Goal: Information Seeking & Learning: Learn about a topic

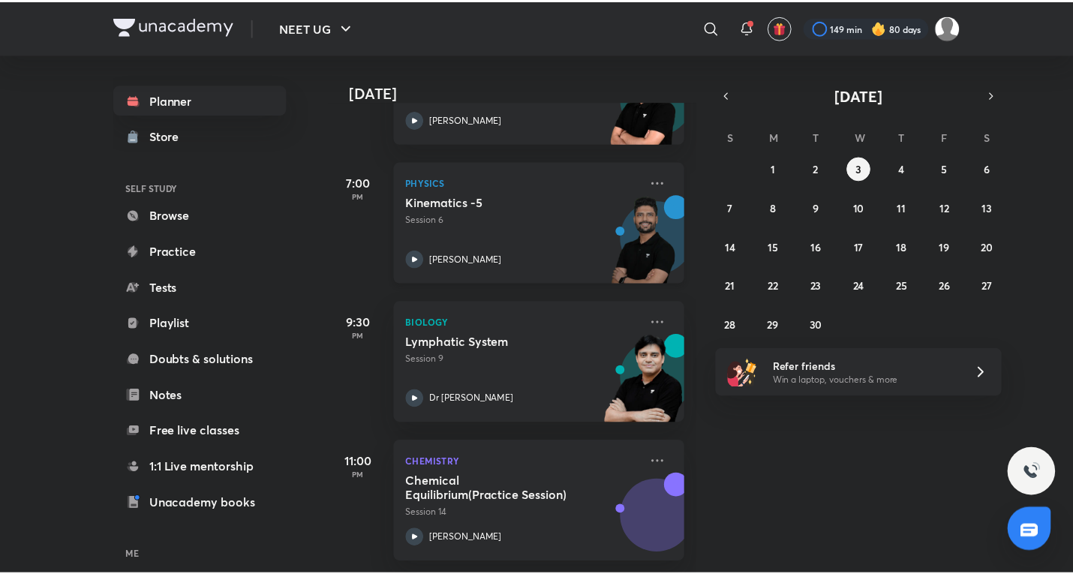
scroll to position [346, 0]
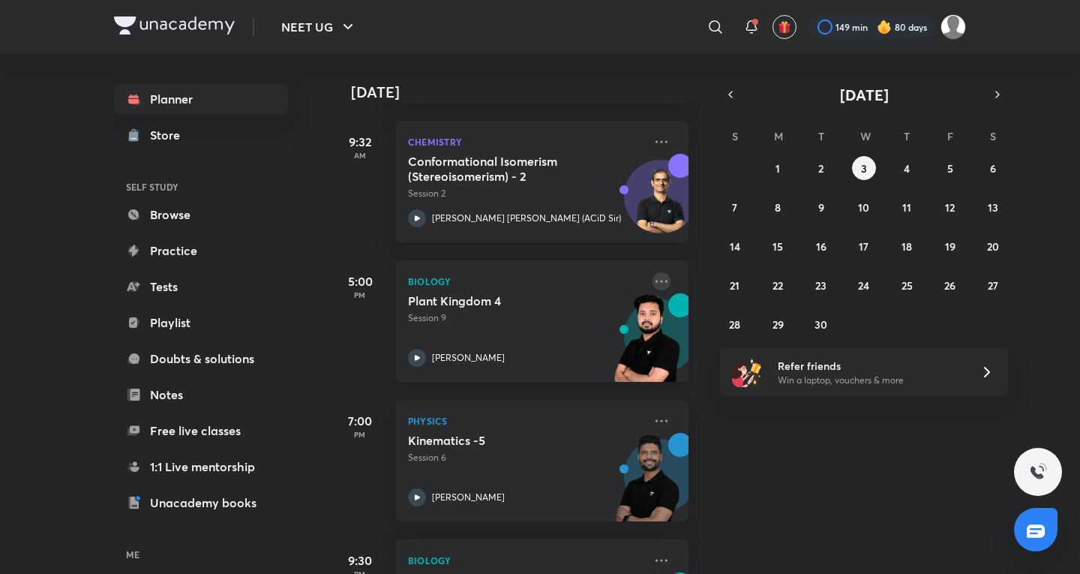
click at [653, 277] on icon at bounding box center [662, 281] width 18 height 18
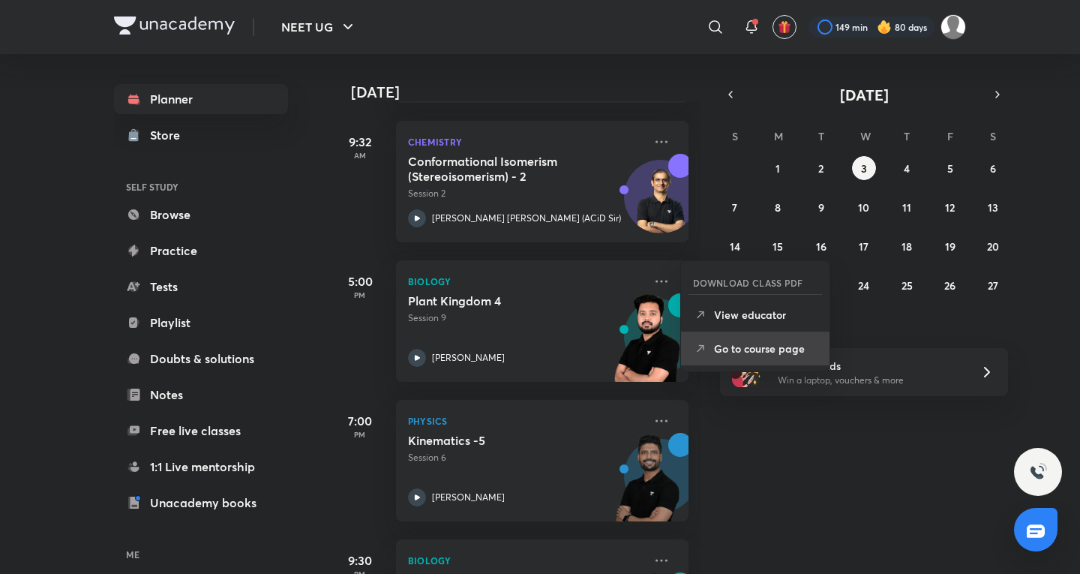
click at [771, 347] on p "Go to course page" at bounding box center [766, 349] width 104 height 16
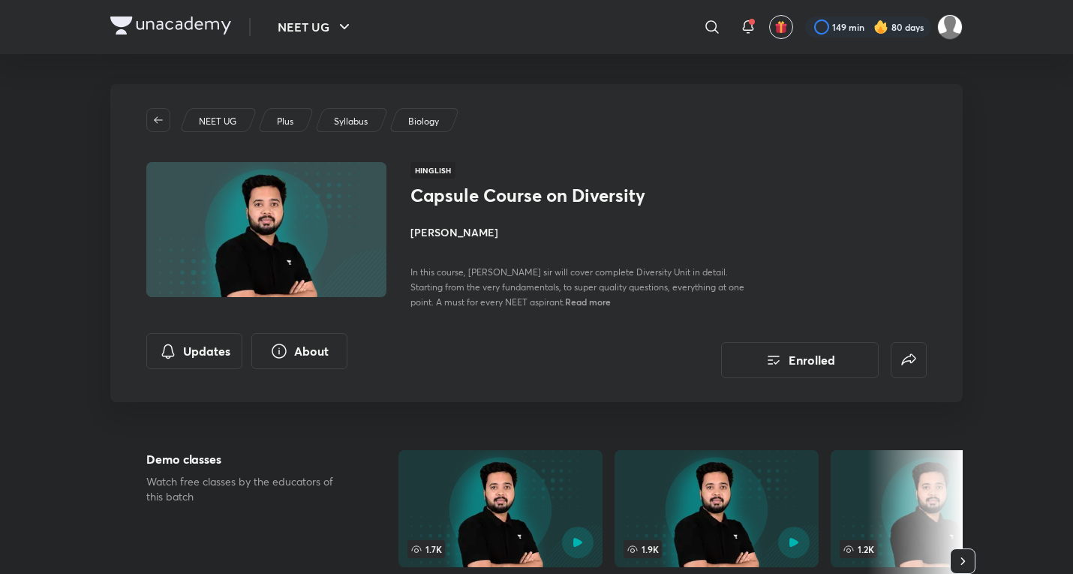
drag, startPoint x: 830, startPoint y: 368, endPoint x: 783, endPoint y: 591, distance: 228.4
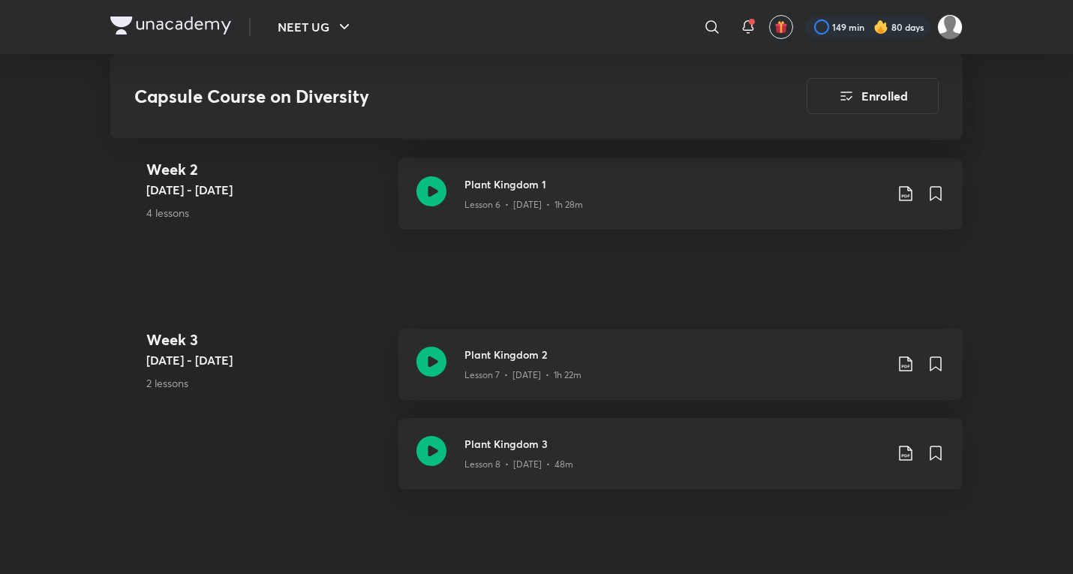
scroll to position [1500, 0]
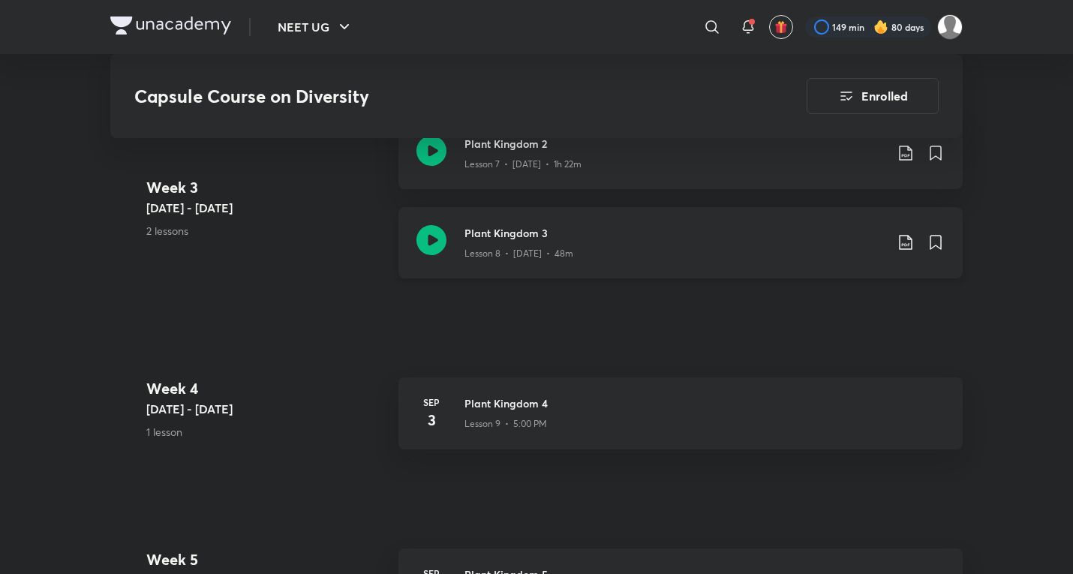
click at [613, 267] on div "Plant Kingdom 3 Lesson 8 • [DATE] • 48m" at bounding box center [680, 242] width 564 height 71
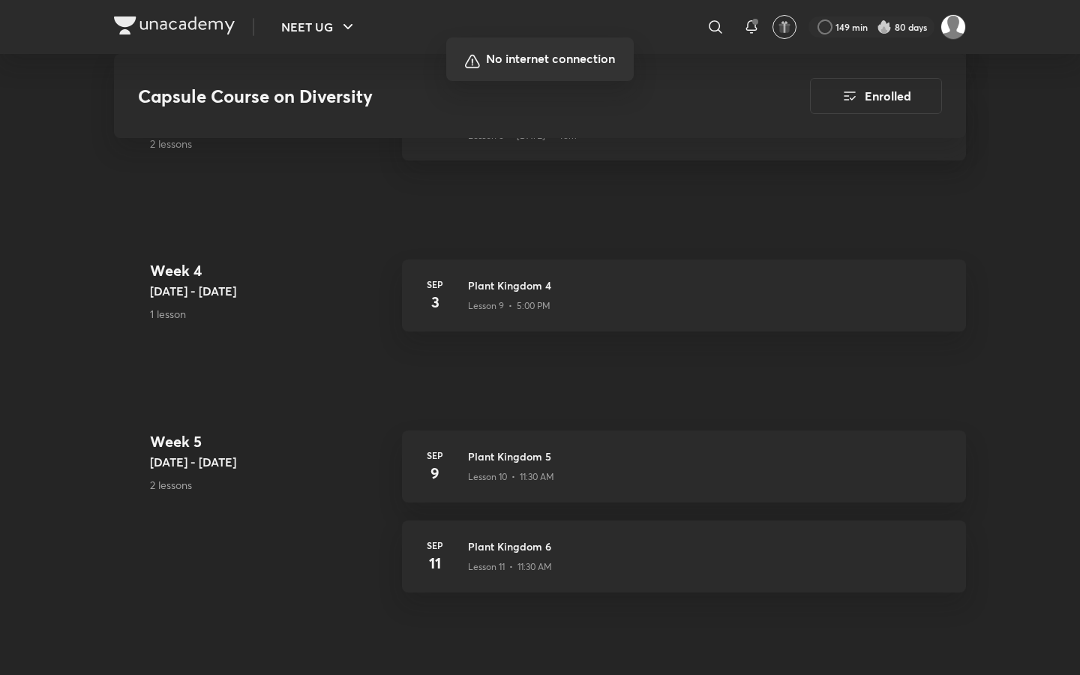
scroll to position [1621, 0]
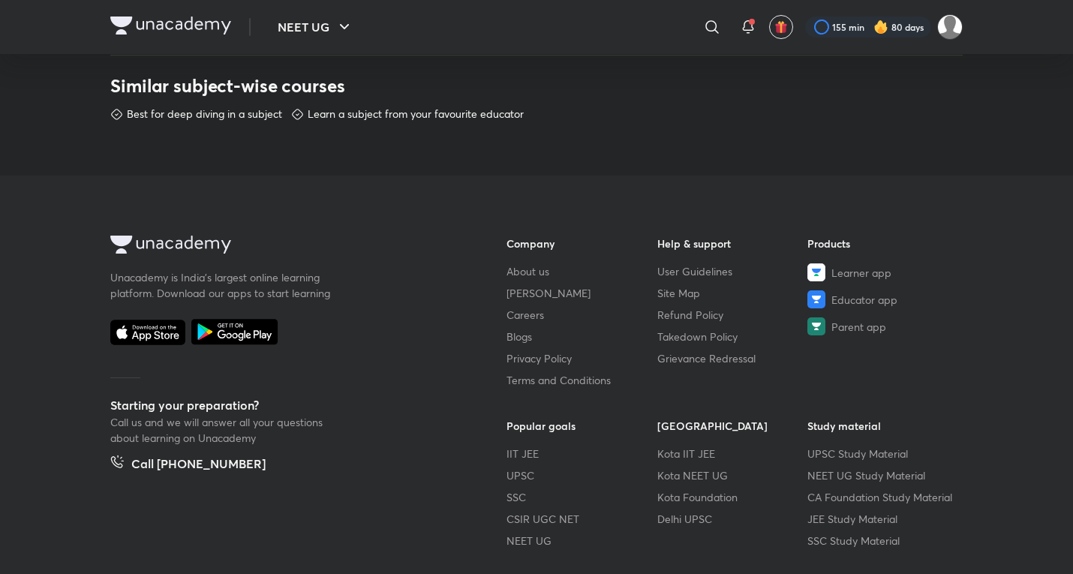
scroll to position [836, 0]
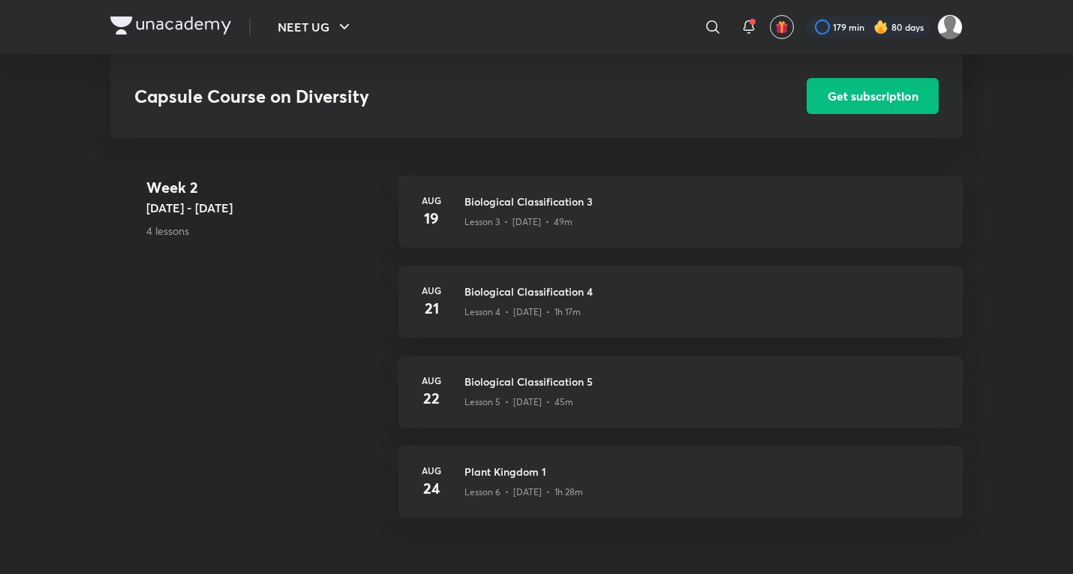
scroll to position [1251, 0]
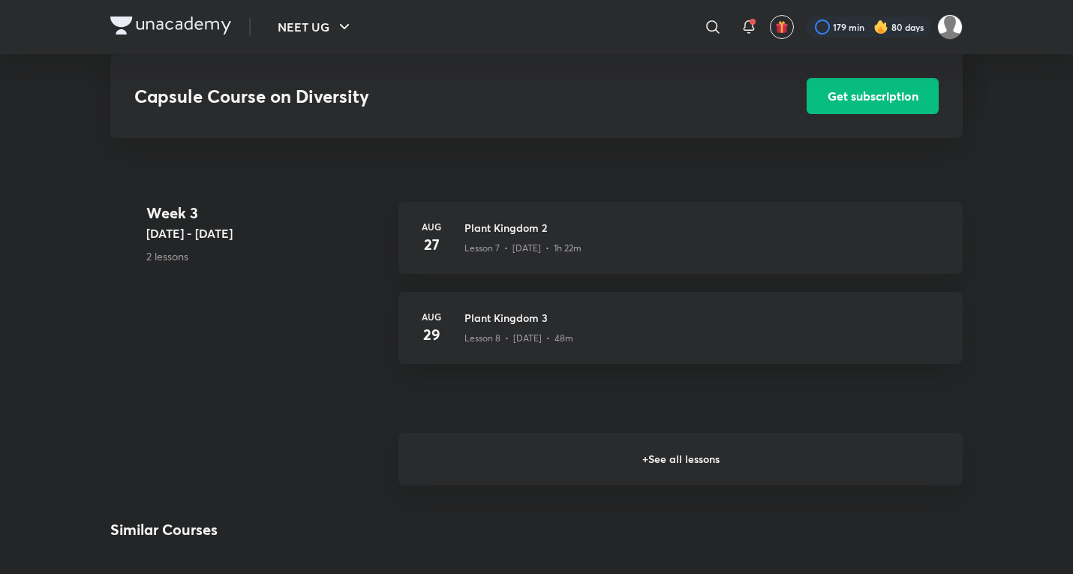
click at [568, 449] on h6 "+ See all lessons" at bounding box center [680, 459] width 564 height 53
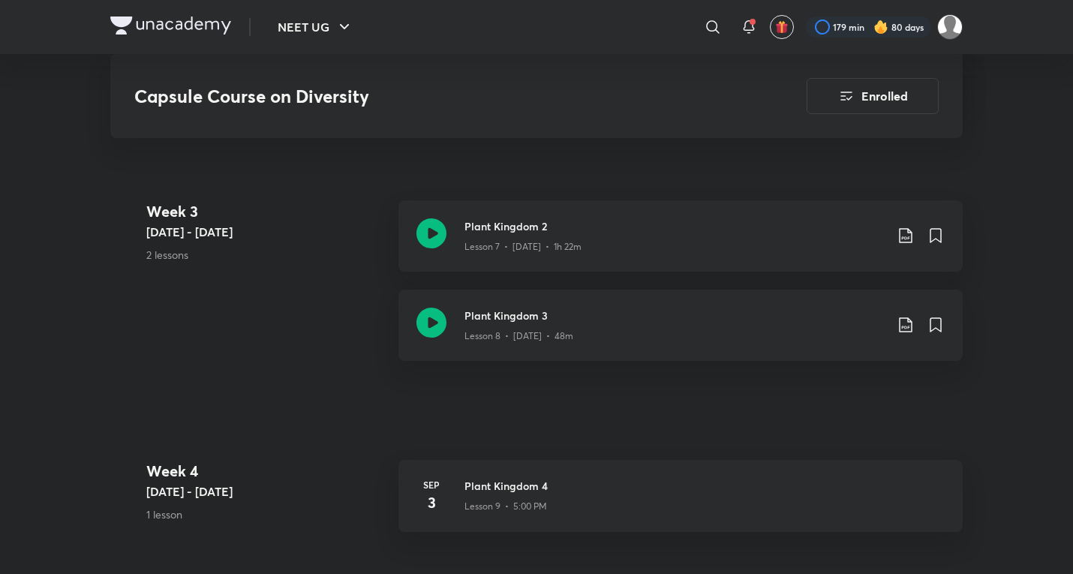
scroll to position [1418, 0]
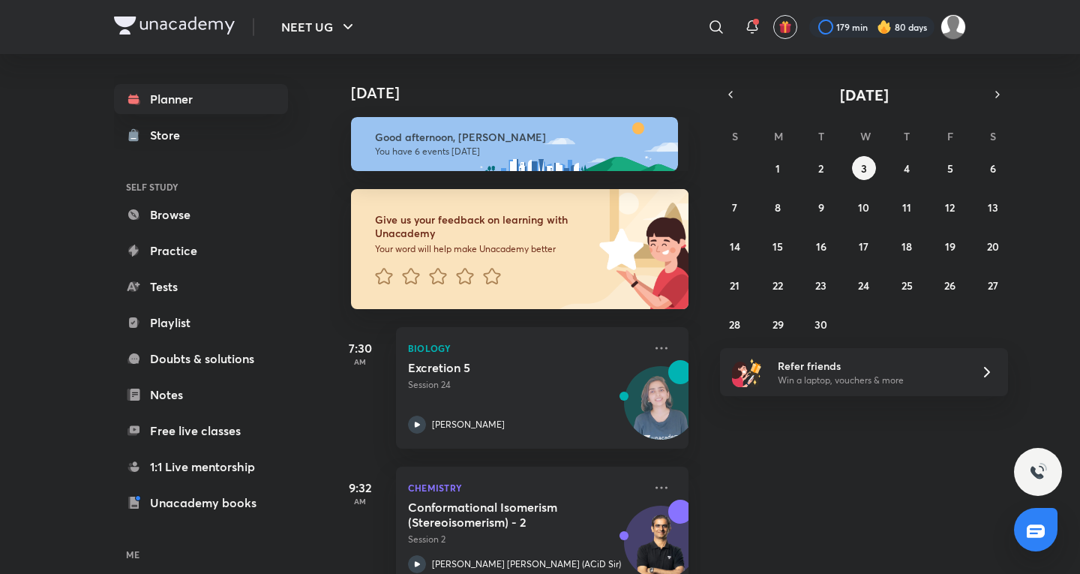
drag, startPoint x: 875, startPoint y: 488, endPoint x: 867, endPoint y: 489, distance: 8.4
click at [875, 488] on div "Today Good afternoon, Kushagra You have 6 events today Give us your feedback on…" at bounding box center [703, 314] width 747 height 520
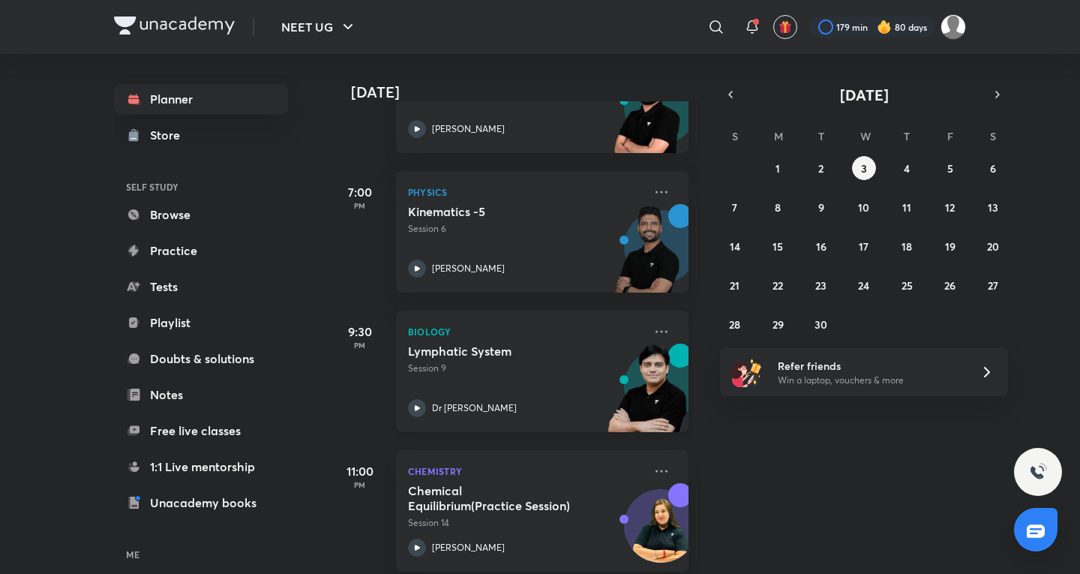
scroll to position [596, 0]
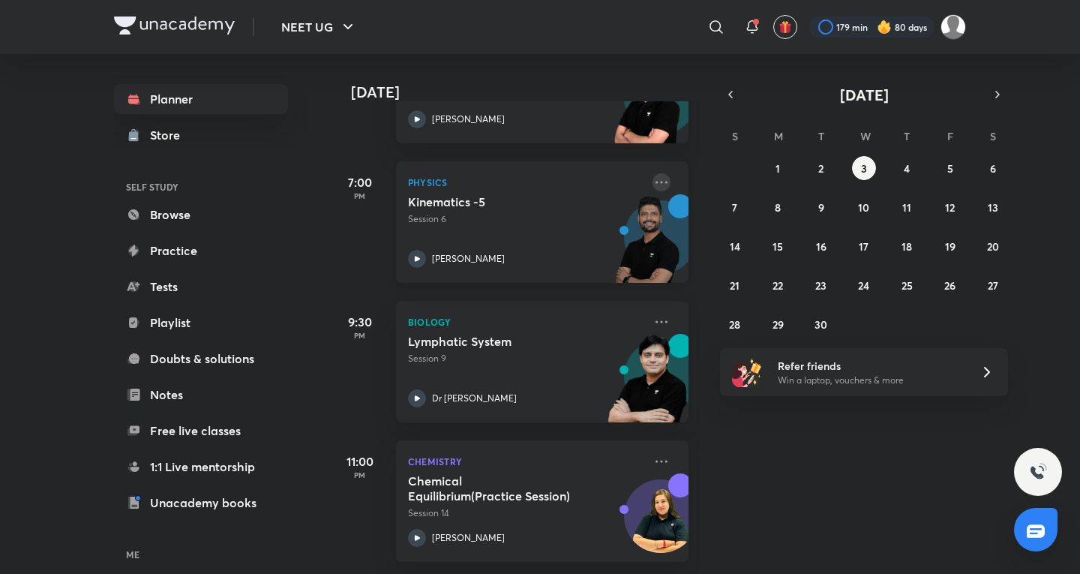
click at [653, 173] on icon at bounding box center [662, 182] width 18 height 18
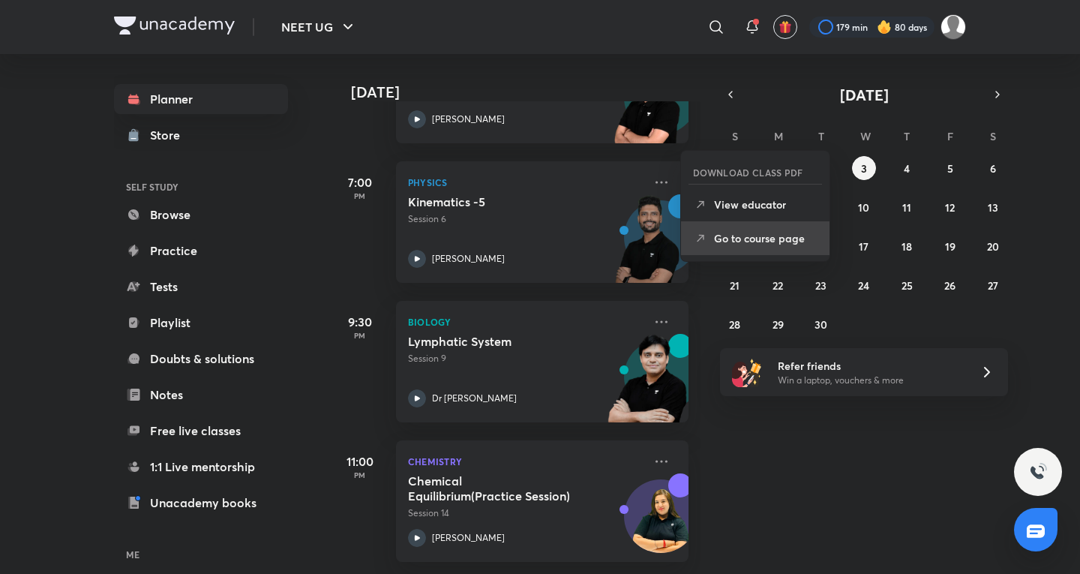
click at [728, 245] on p "Go to course page" at bounding box center [766, 238] width 104 height 16
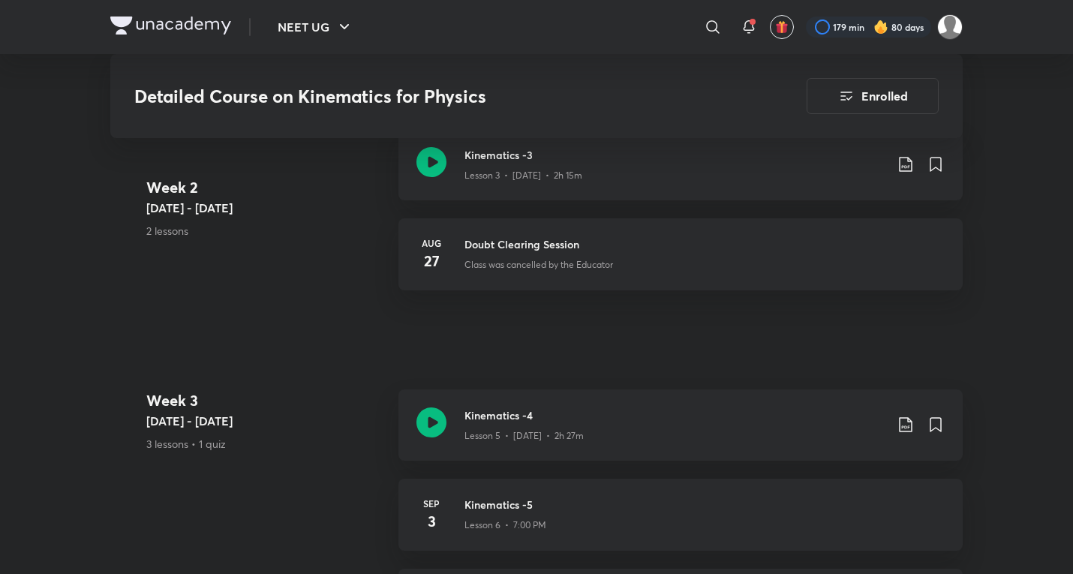
scroll to position [1251, 0]
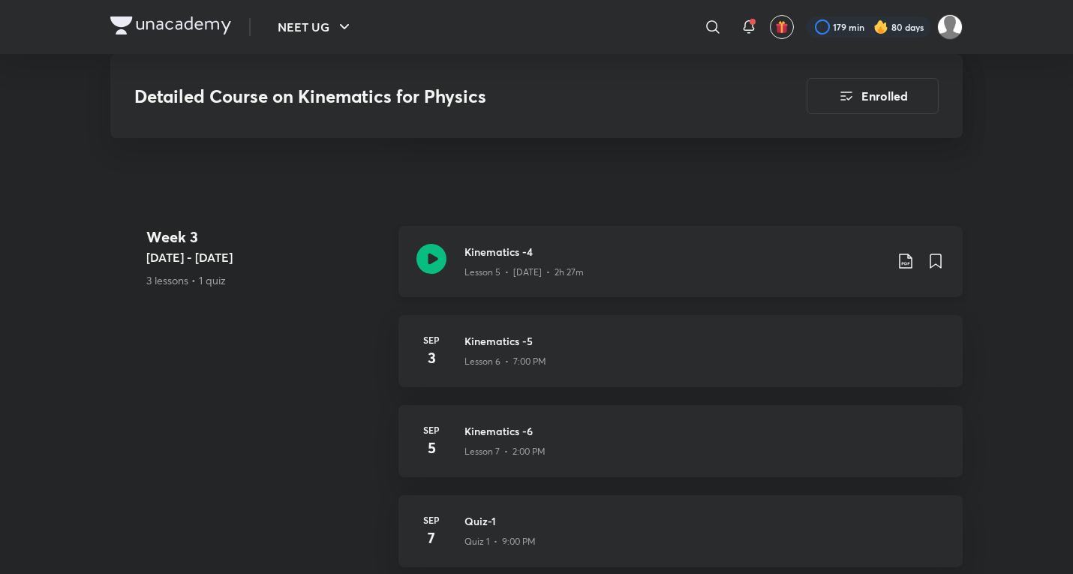
click at [506, 266] on p "Lesson 5 • Sep 1 • 2h 27m" at bounding box center [523, 273] width 119 height 14
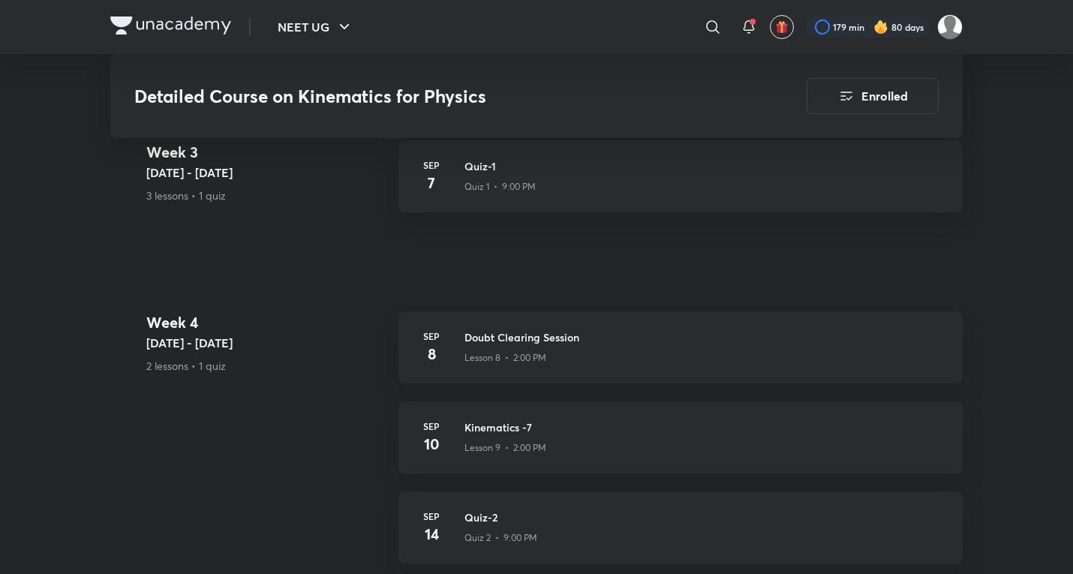
scroll to position [1611, 0]
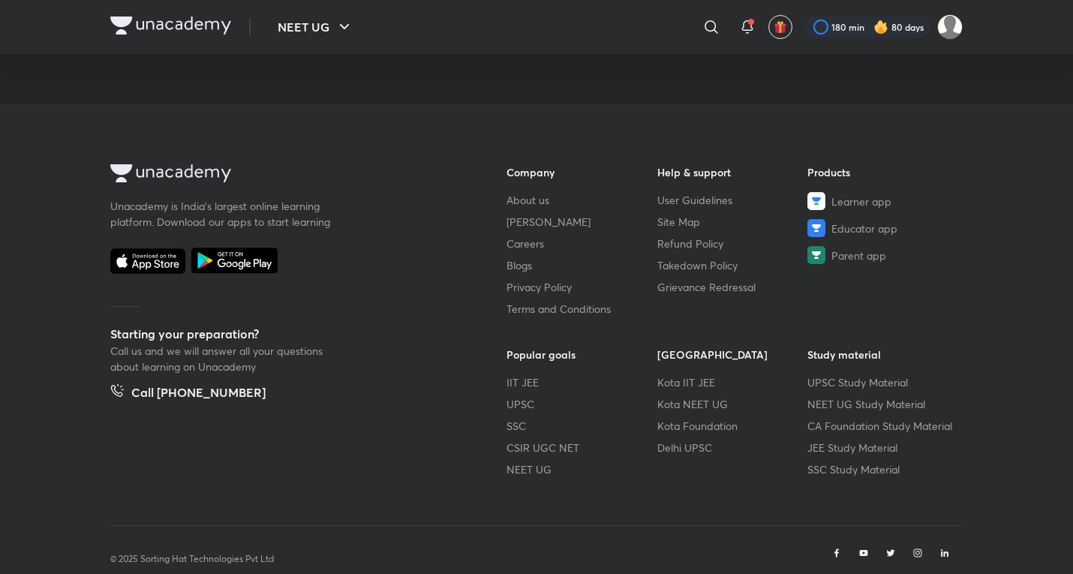
scroll to position [866, 0]
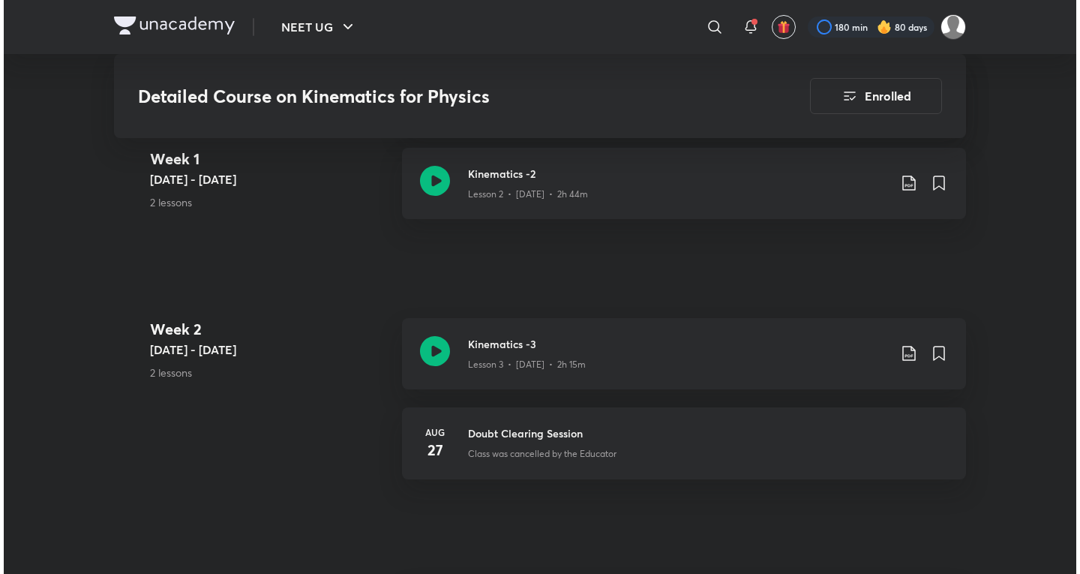
scroll to position [1251, 0]
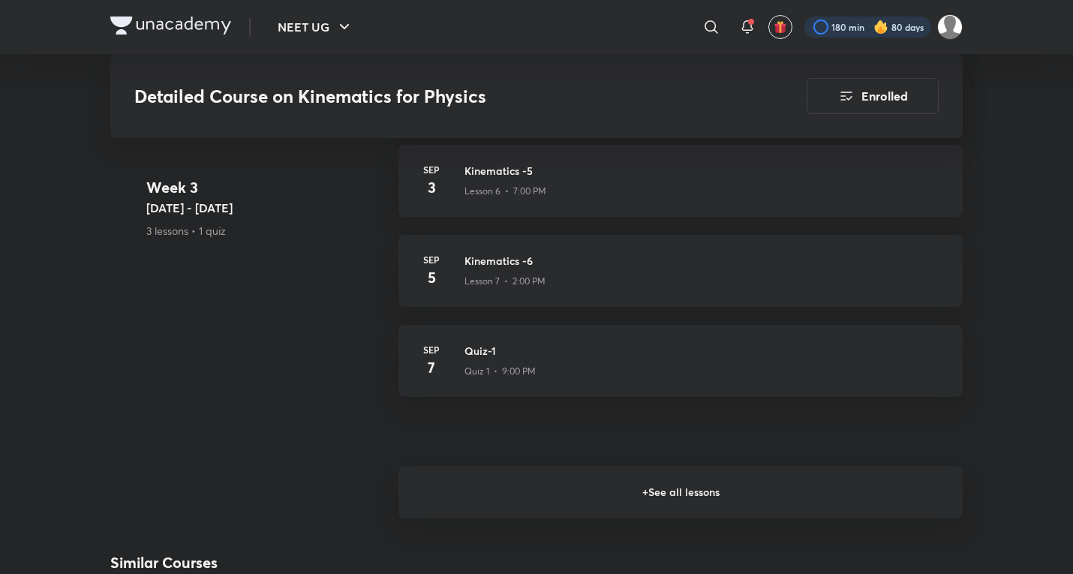
click at [859, 23] on div at bounding box center [867, 27] width 127 height 21
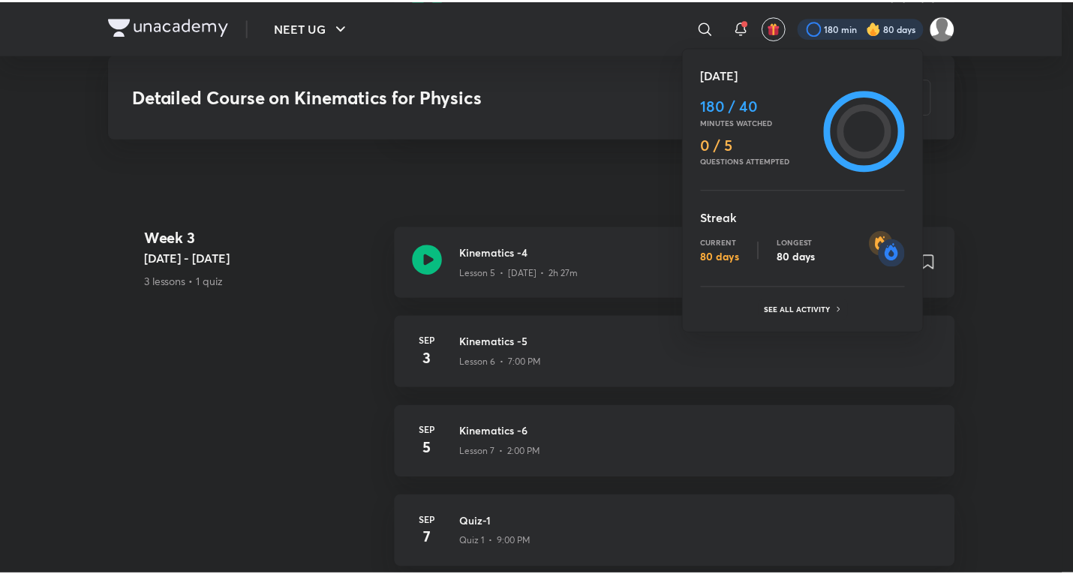
scroll to position [1421, 0]
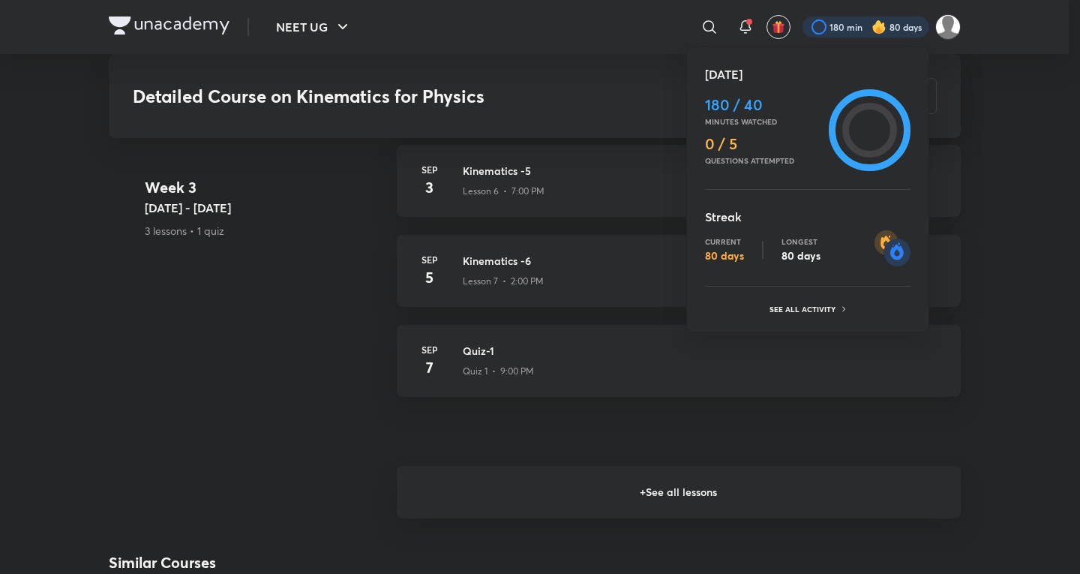
click at [1041, 134] on div at bounding box center [540, 287] width 1080 height 574
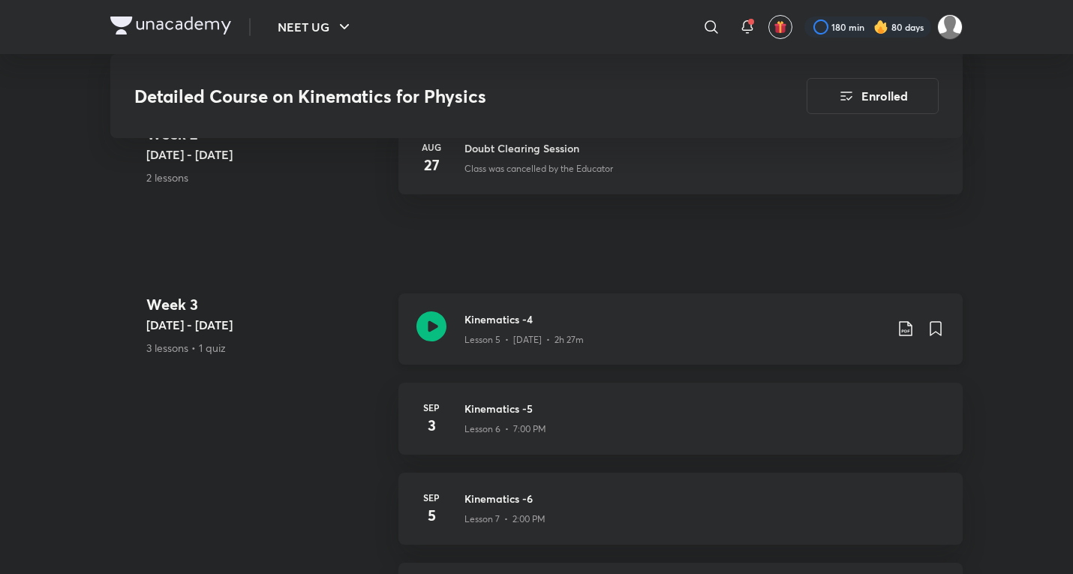
scroll to position [1170, 0]
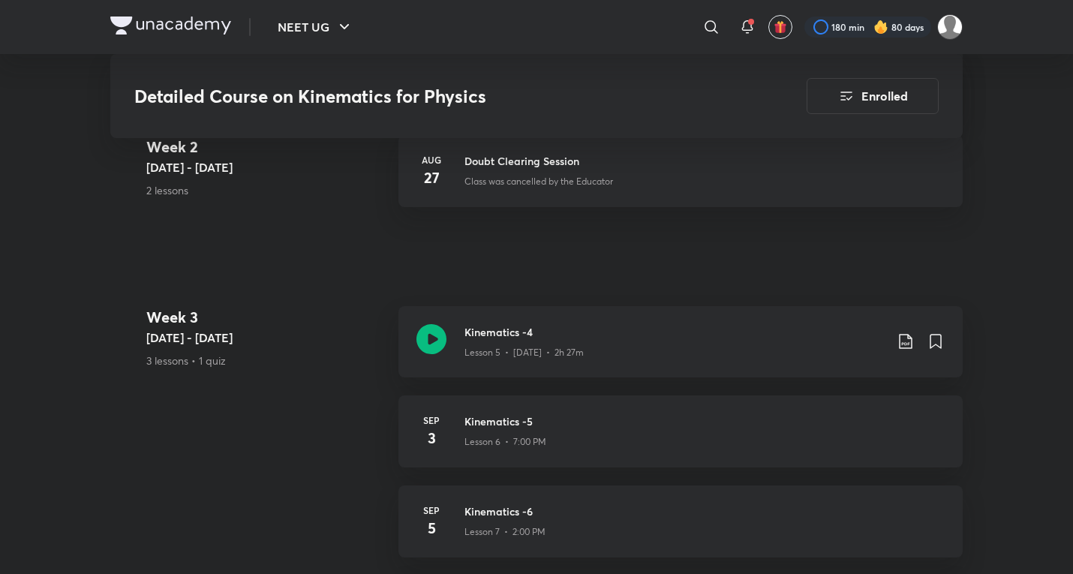
drag, startPoint x: 0, startPoint y: 92, endPoint x: 5, endPoint y: 63, distance: 28.9
click at [3, 79] on div "NEET UG ​ 180 min 80 days Detailed Course on Kinematics for Physics Enrolled NE…" at bounding box center [536, 235] width 1073 height 2810
drag, startPoint x: 329, startPoint y: 122, endPoint x: 317, endPoint y: 122, distance: 11.3
click at [329, 122] on div "Detailed Course on Kinematics for Physics Enrolled" at bounding box center [536, 96] width 852 height 84
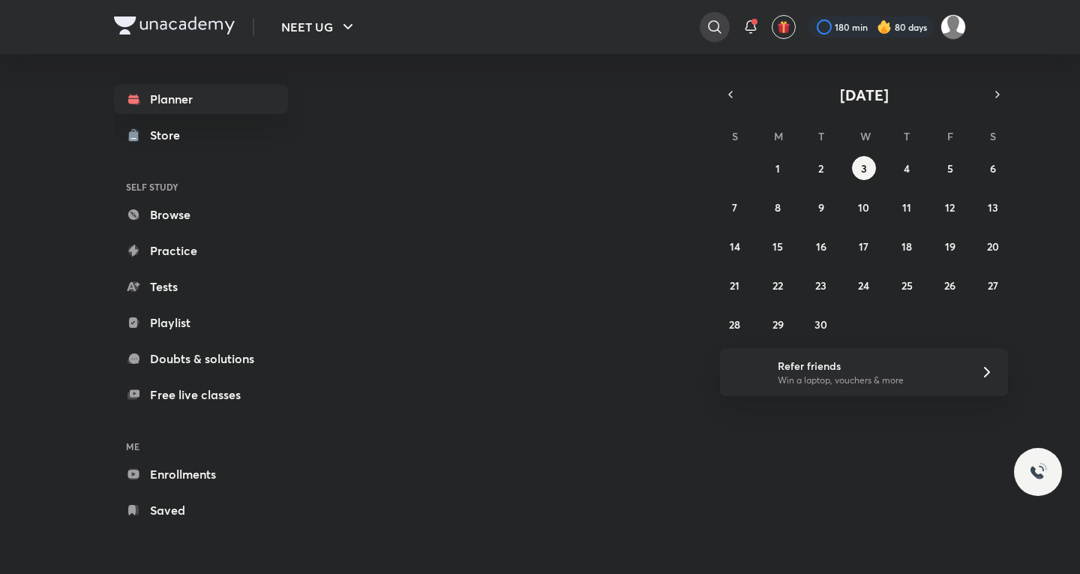
click at [713, 29] on icon at bounding box center [715, 27] width 18 height 18
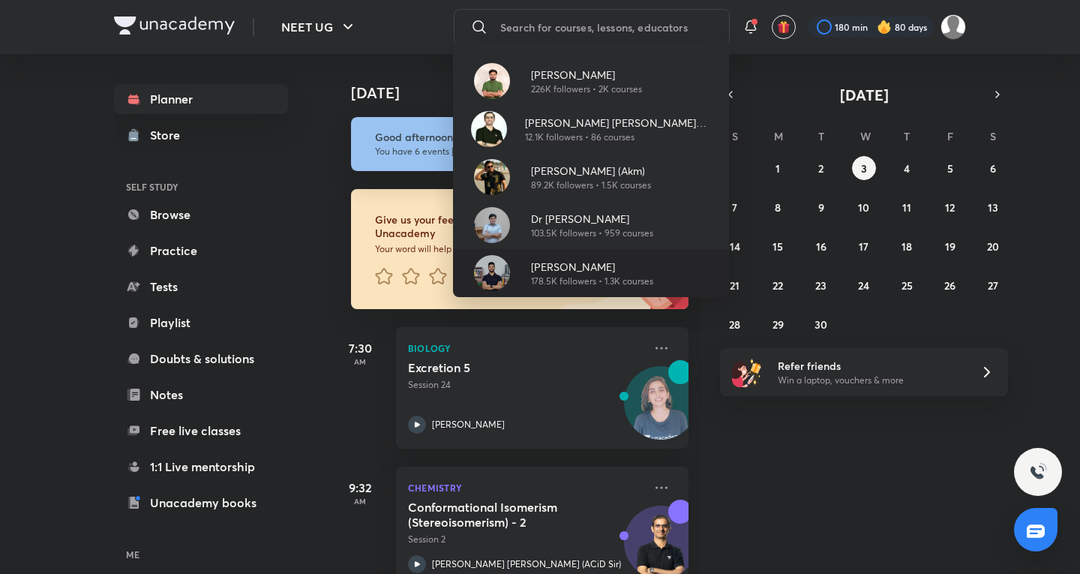
click at [593, 275] on p "178.5K followers • 1.3K courses" at bounding box center [592, 282] width 122 height 14
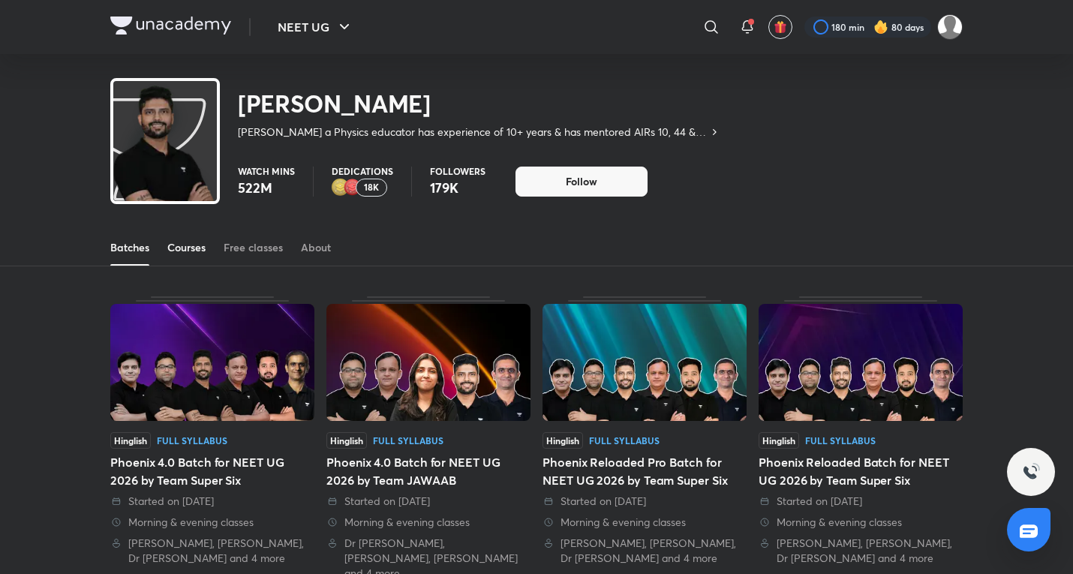
click at [167, 247] on div "Batches Courses Free classes About" at bounding box center [536, 248] width 852 height 36
click at [174, 249] on div "Courses" at bounding box center [186, 247] width 38 height 15
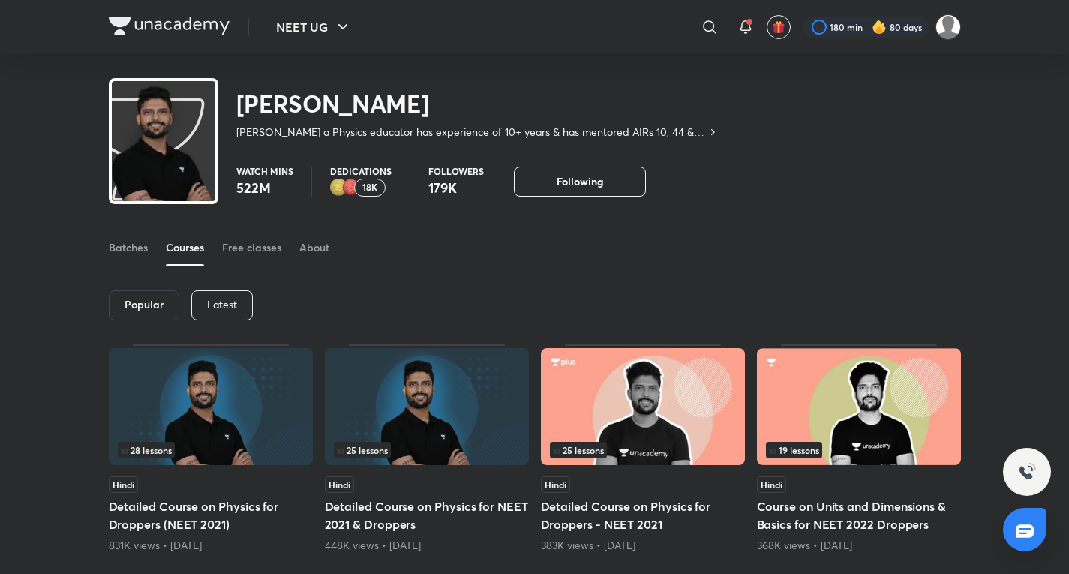
click at [216, 293] on div "Latest" at bounding box center [222, 305] width 62 height 30
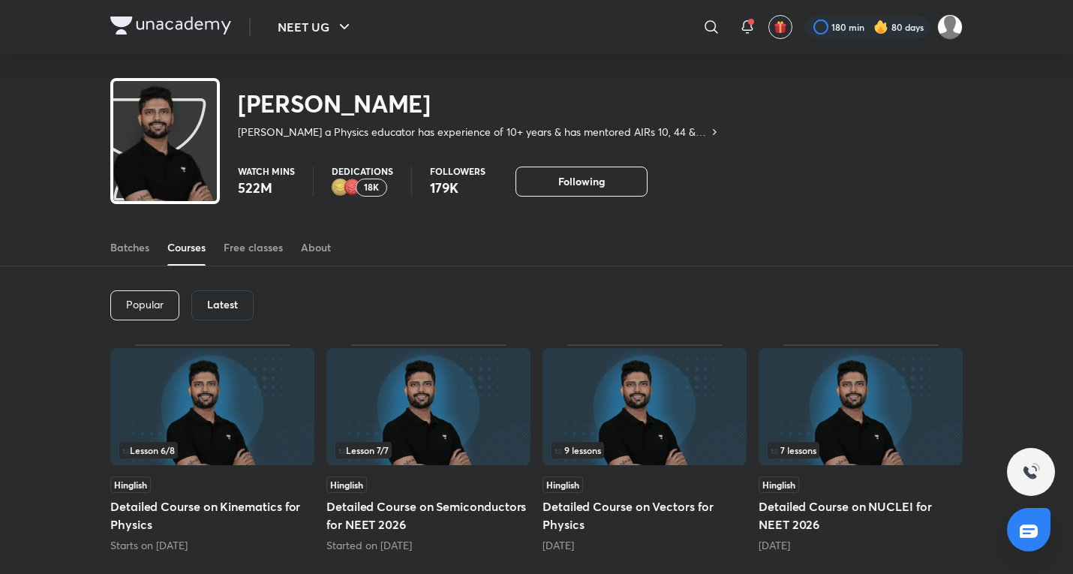
click at [245, 482] on div "Hinglish" at bounding box center [212, 484] width 204 height 17
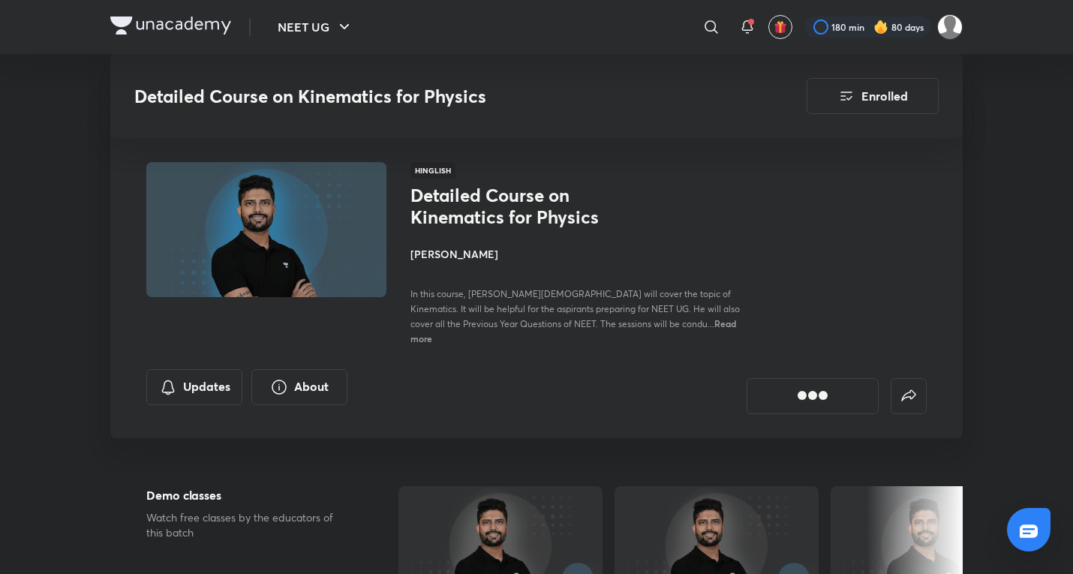
scroll to position [1000, 0]
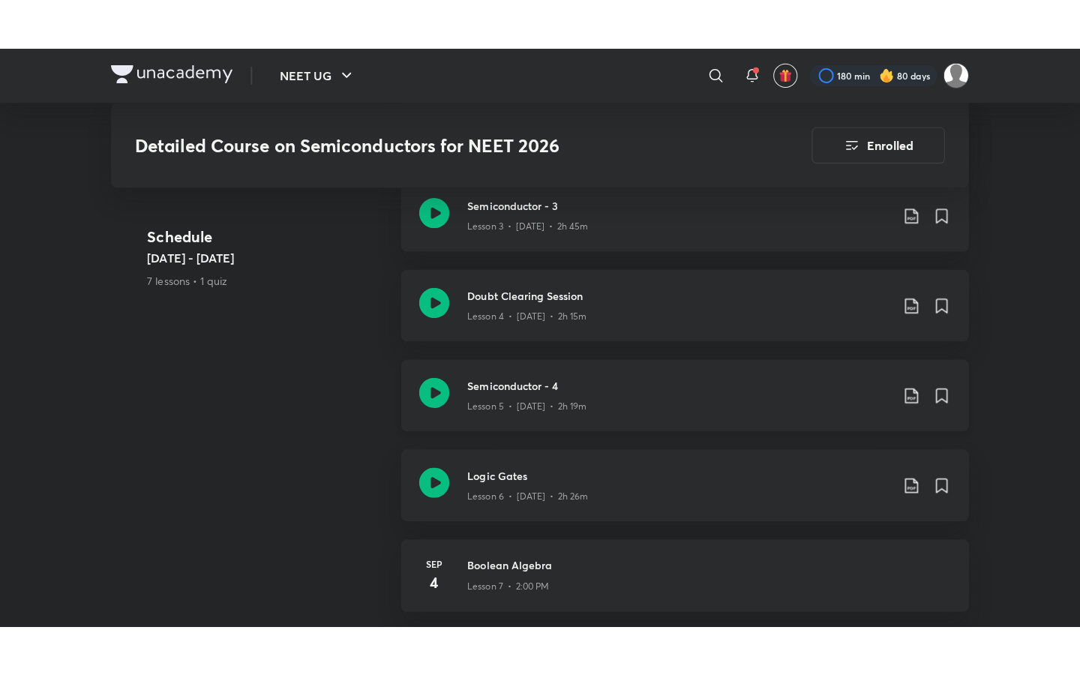
scroll to position [1162, 0]
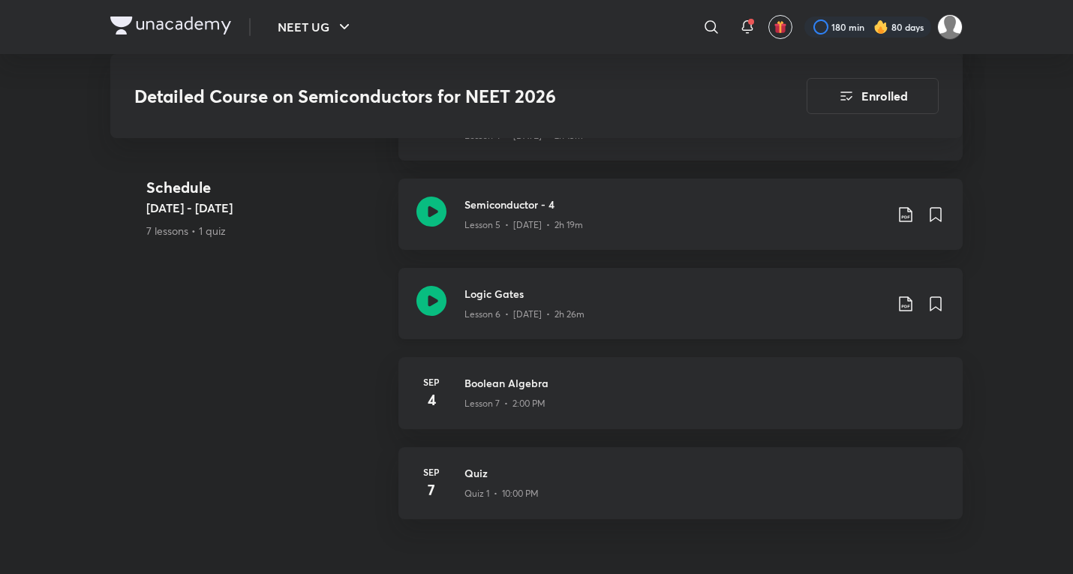
click at [533, 308] on p "Lesson 6 • Sep 2 • 2h 26m" at bounding box center [524, 315] width 120 height 14
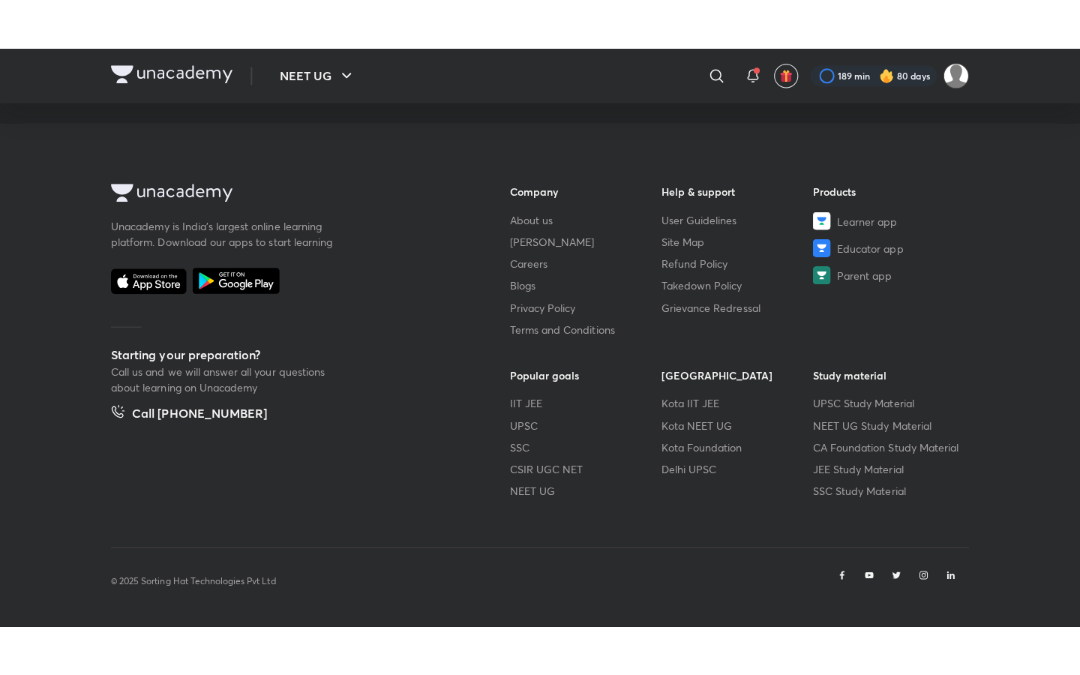
scroll to position [764, 0]
